Goal: Transaction & Acquisition: Book appointment/travel/reservation

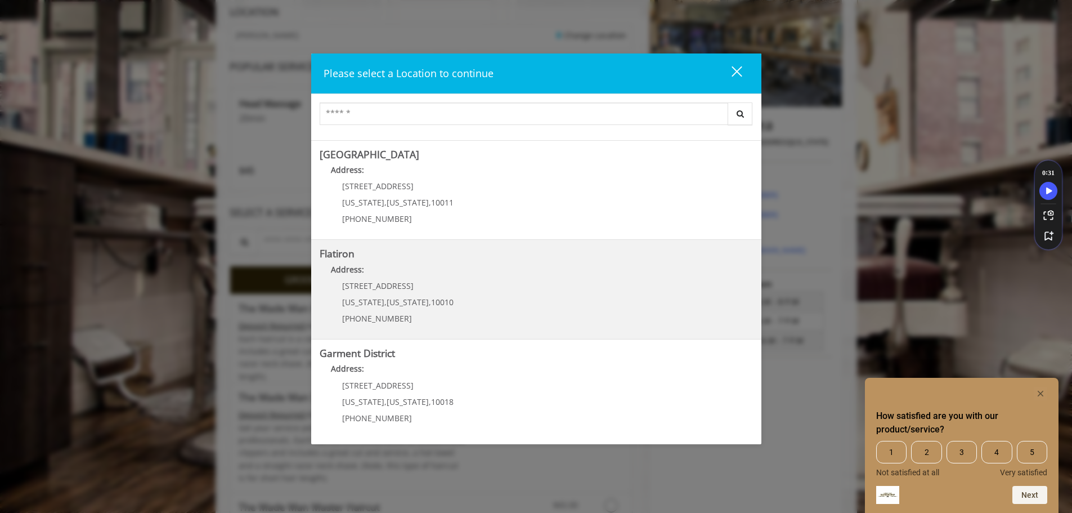
scroll to position [169, 0]
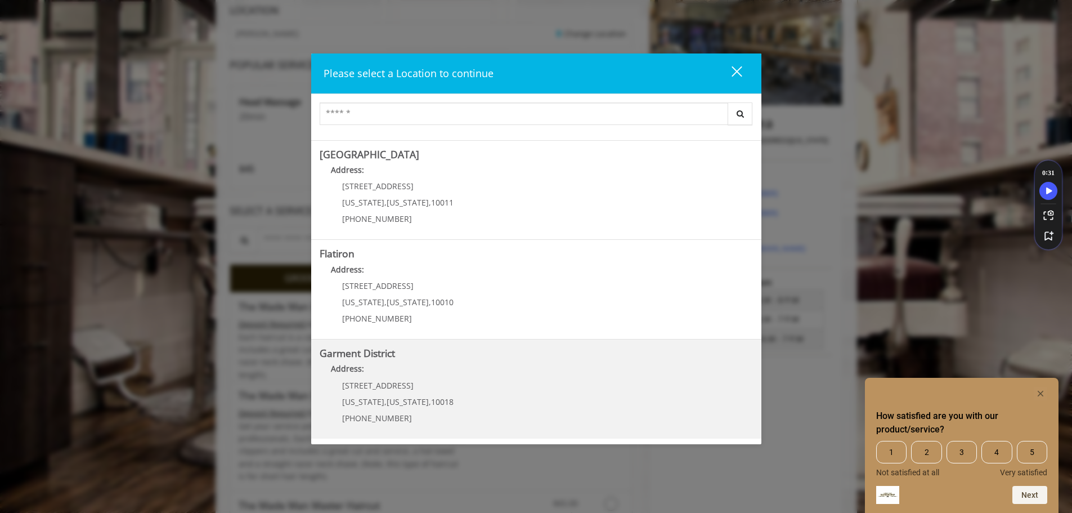
click at [461, 387] on District "Garment District Address: [STREET_ADDRESS][US_STATE][US_STATE] (212) 997-4247" at bounding box center [536, 389] width 433 height 82
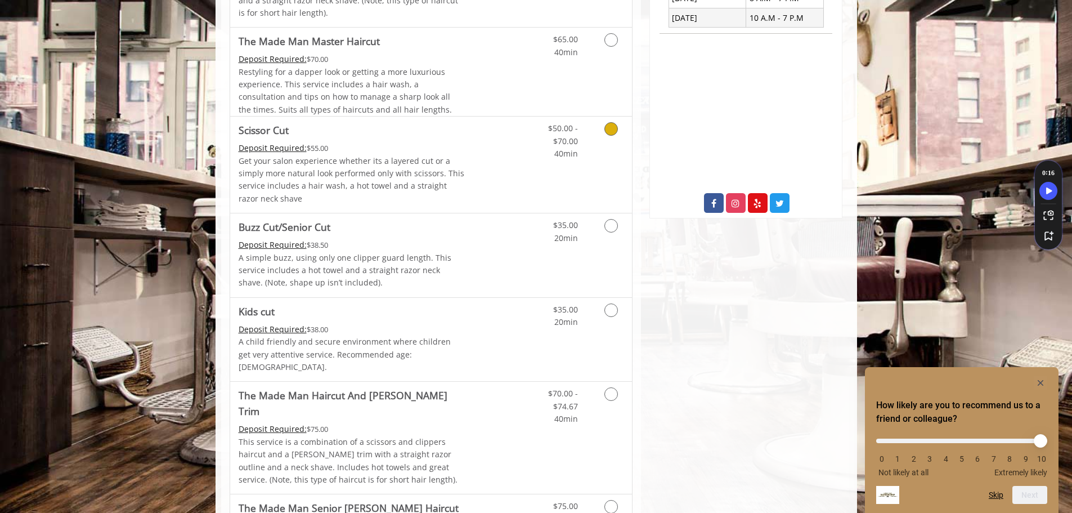
scroll to position [507, 0]
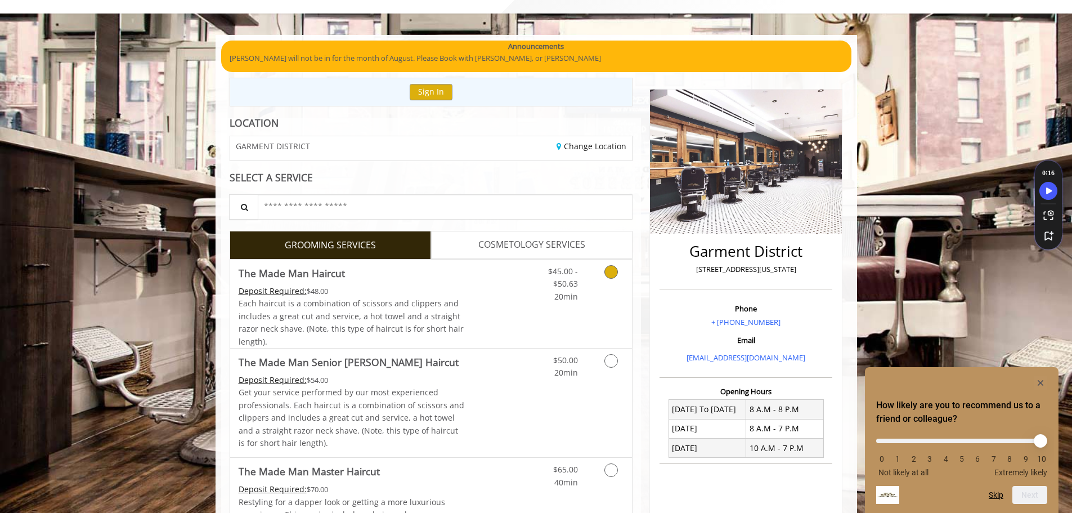
click at [489, 292] on link "Discounted Price" at bounding box center [497, 303] width 67 height 88
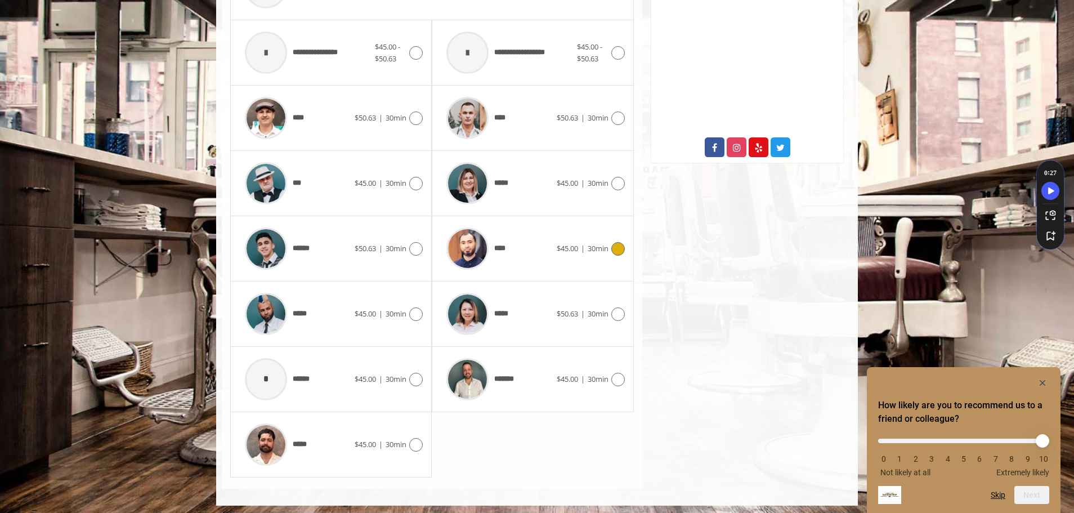
scroll to position [546, 0]
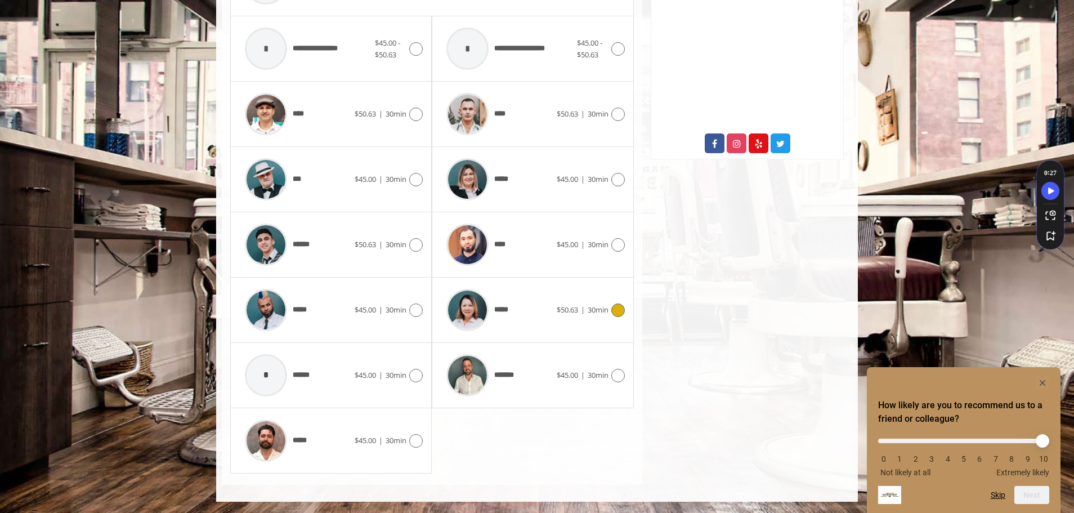
click at [612, 308] on icon at bounding box center [618, 310] width 14 height 14
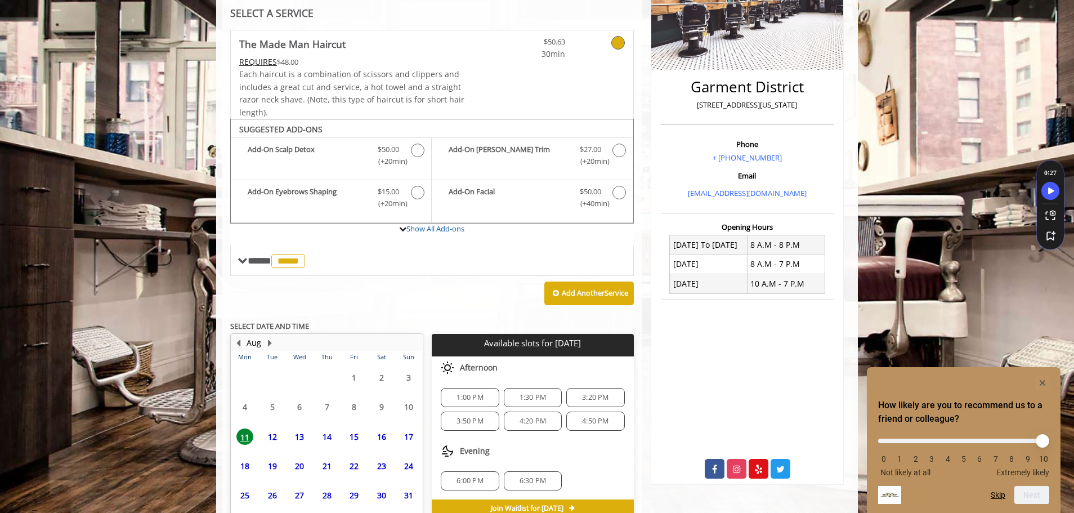
scroll to position [281, 0]
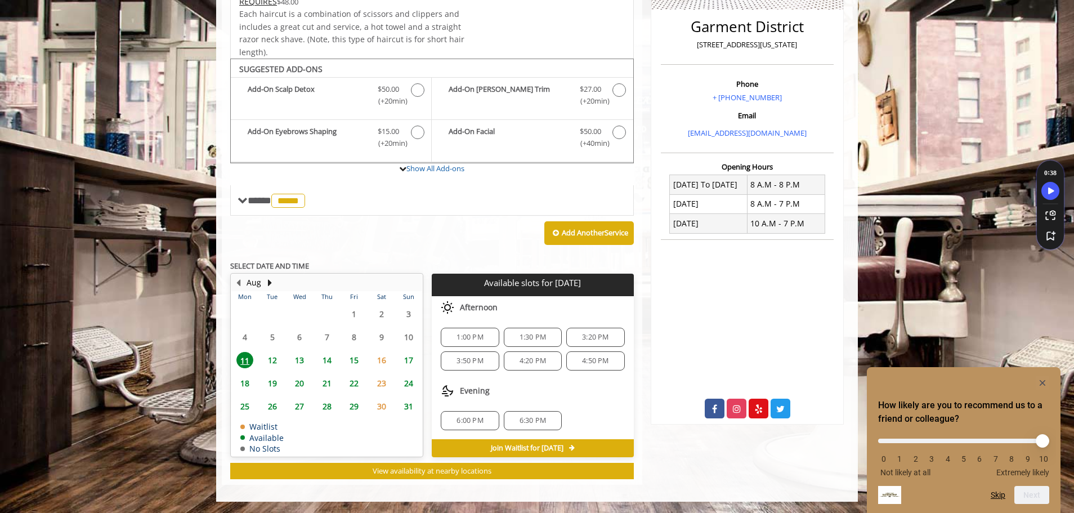
click at [471, 337] on span "1:00 PM" at bounding box center [469, 337] width 26 height 9
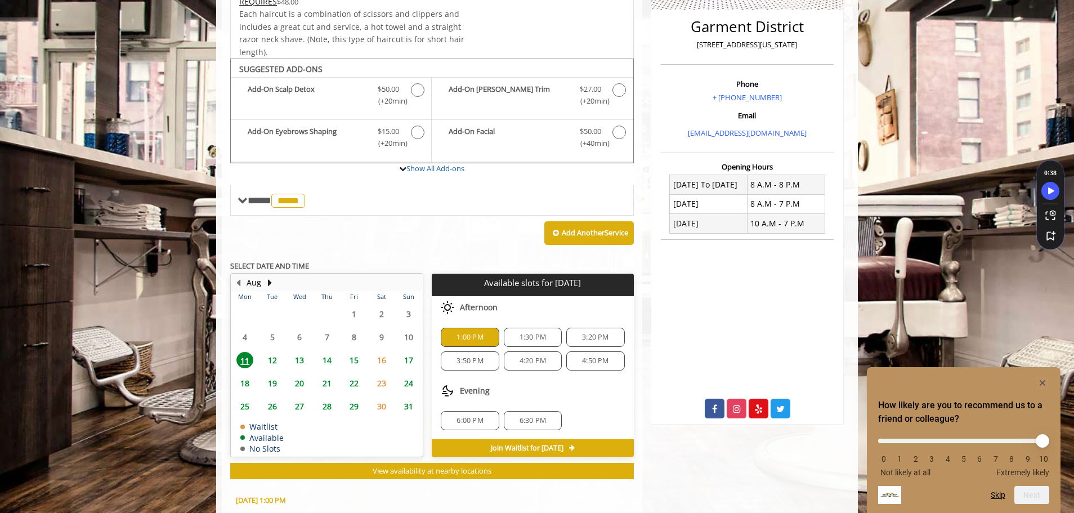
scroll to position [484, 0]
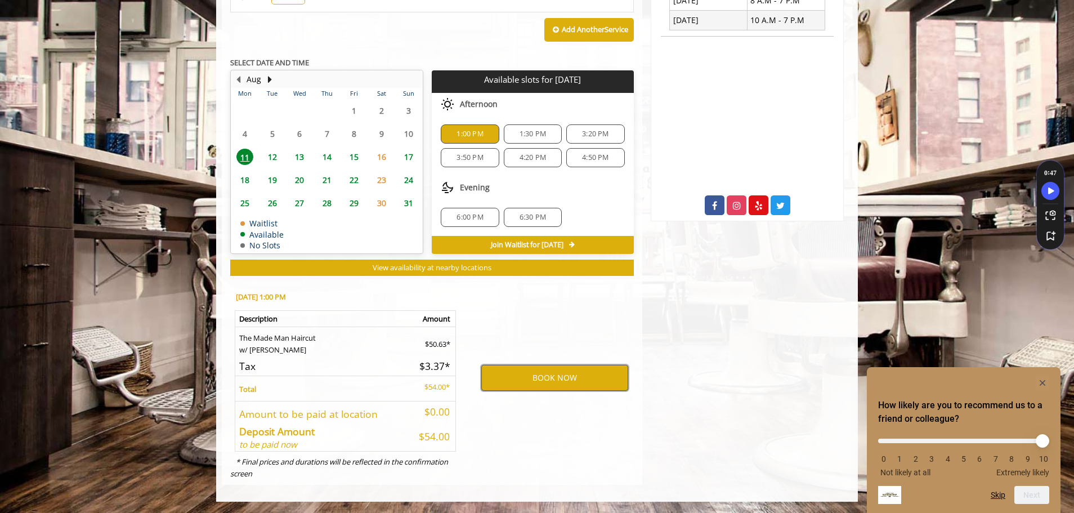
click at [570, 379] on button "BOOK NOW" at bounding box center [554, 378] width 147 height 26
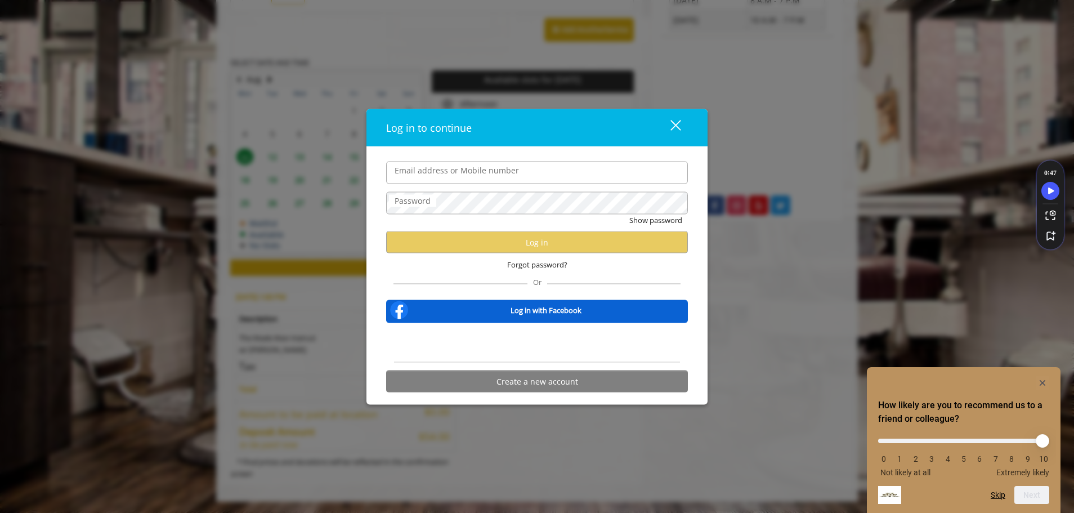
type input "**********"
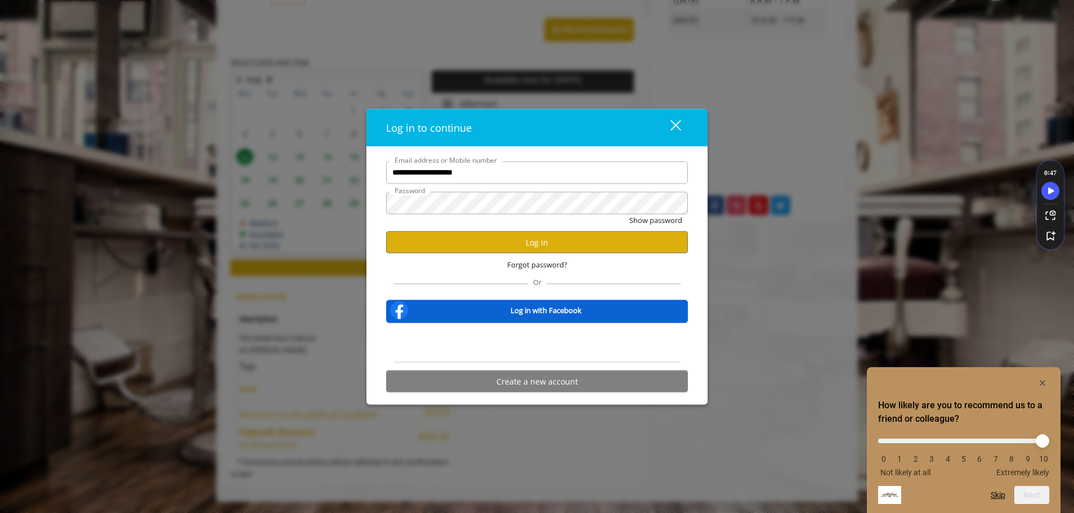
scroll to position [0, 0]
click at [562, 243] on button "Log in" at bounding box center [537, 242] width 302 height 22
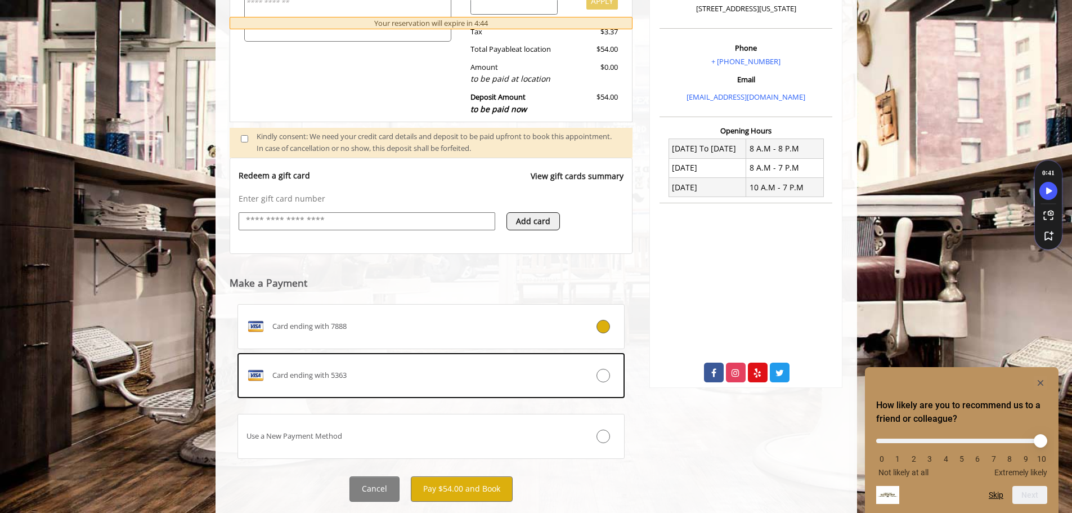
scroll to position [345, 0]
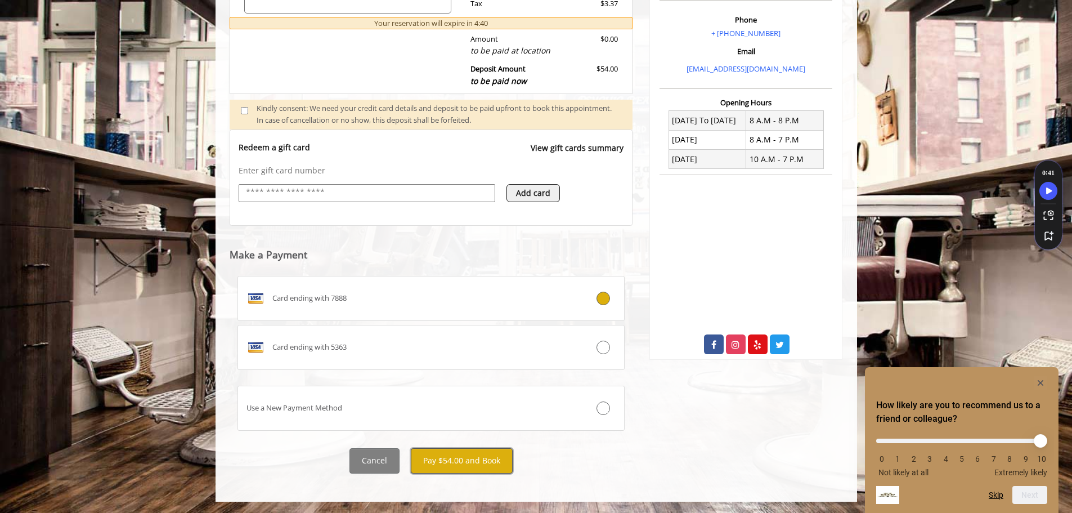
click at [460, 463] on button "Pay $54.00 and Book" at bounding box center [462, 460] width 102 height 25
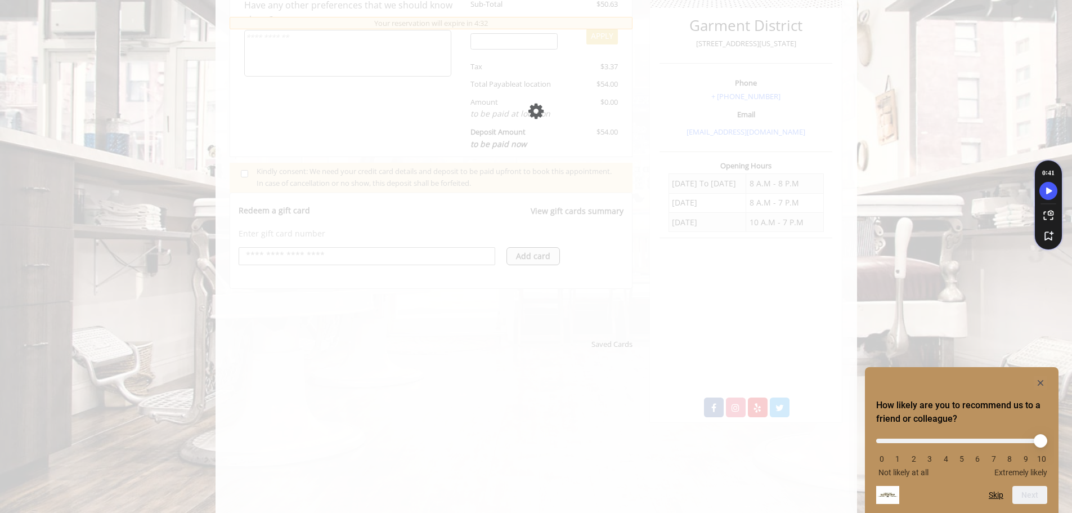
scroll to position [232, 0]
